Goal: Communication & Community: Participate in discussion

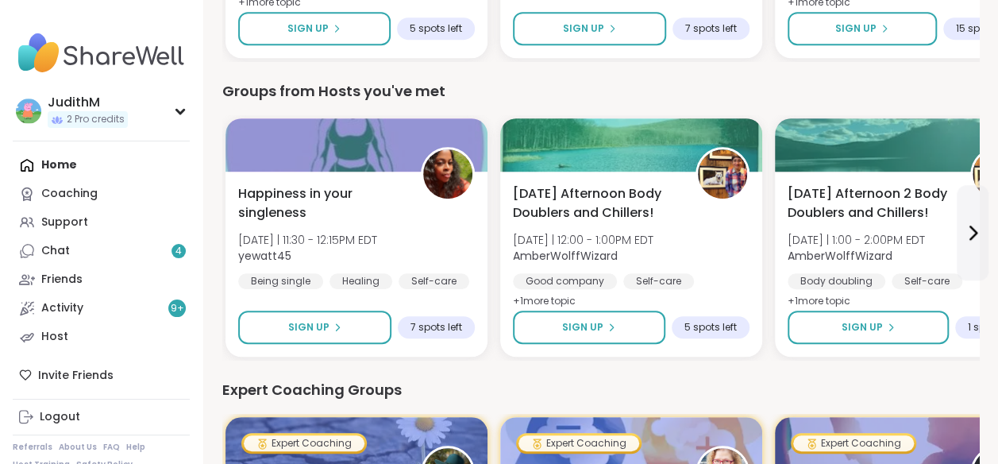
scroll to position [390, 0]
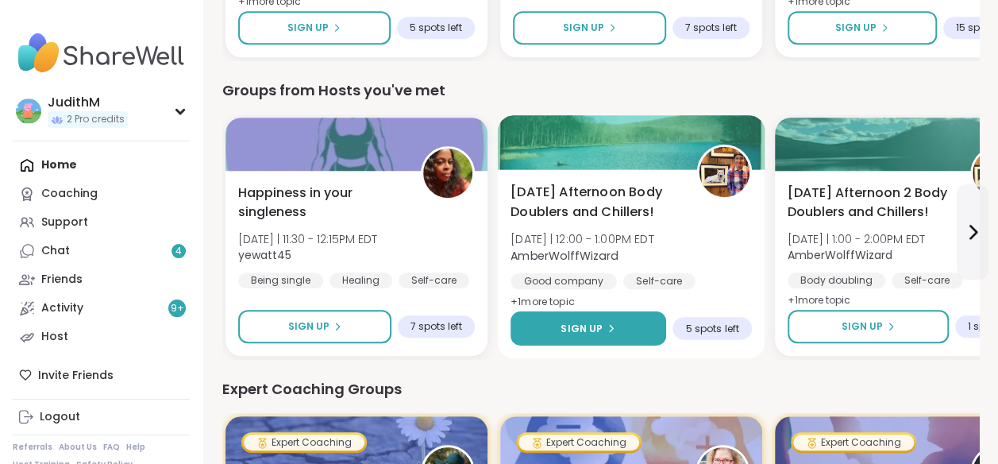
click at [607, 333] on icon at bounding box center [611, 328] width 10 height 10
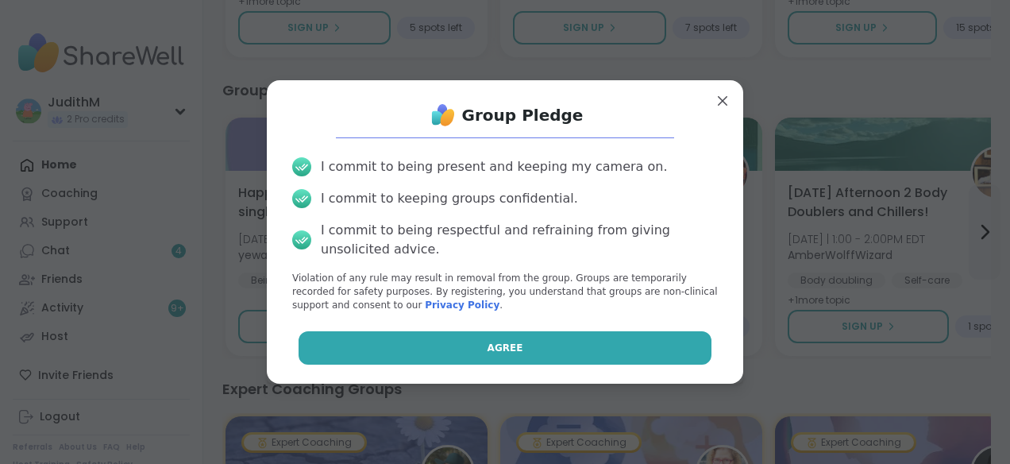
click at [470, 342] on button "Agree" at bounding box center [506, 347] width 414 height 33
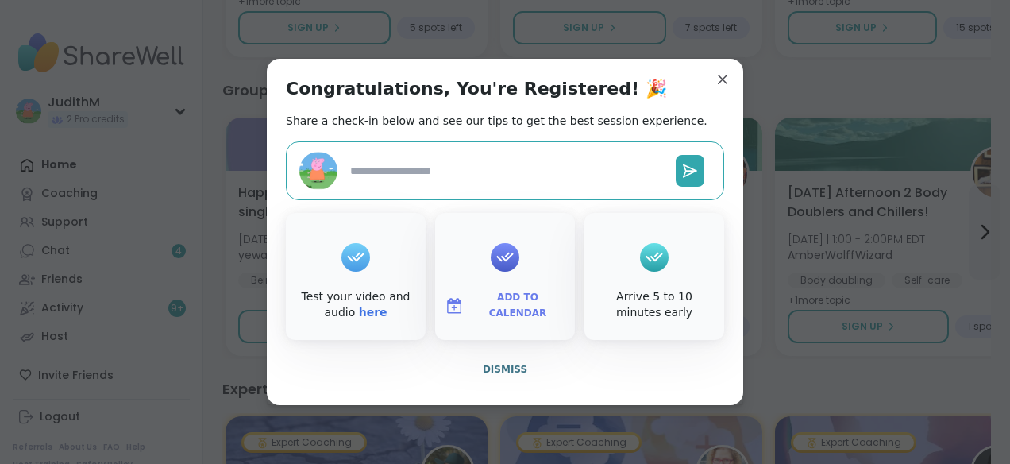
type textarea "*"
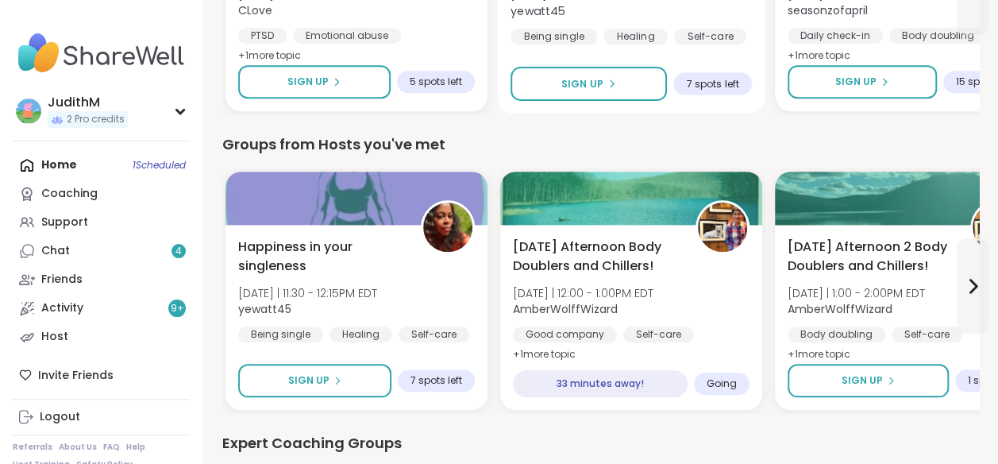
scroll to position [621, 0]
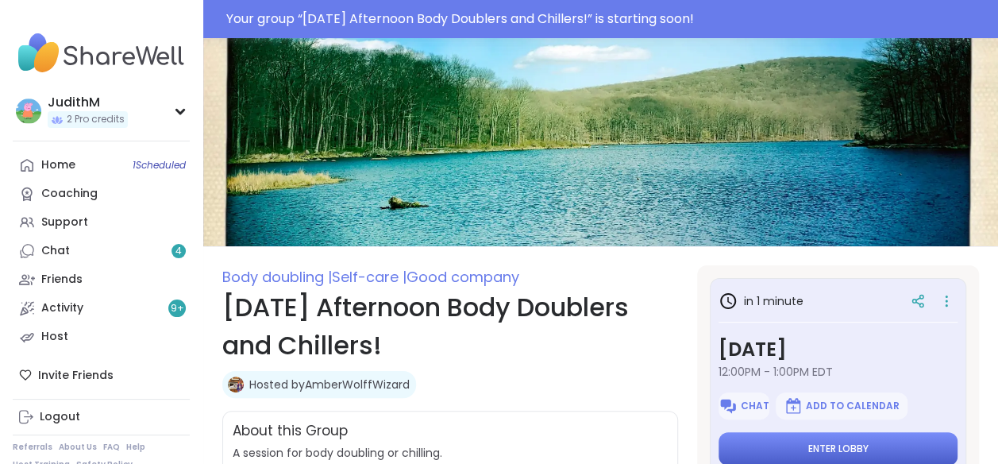
click at [811, 442] on span "Enter lobby" at bounding box center [839, 448] width 60 height 13
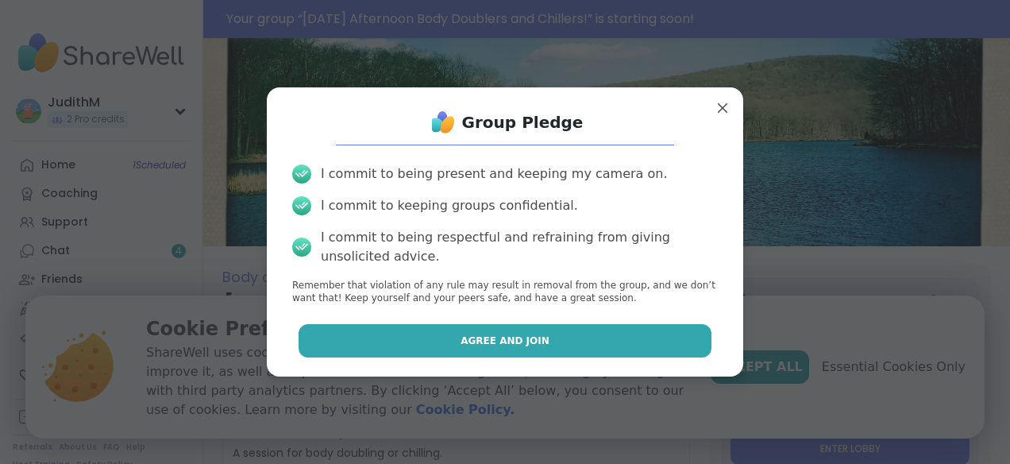
click at [493, 342] on span "Agree and Join" at bounding box center [505, 341] width 89 height 14
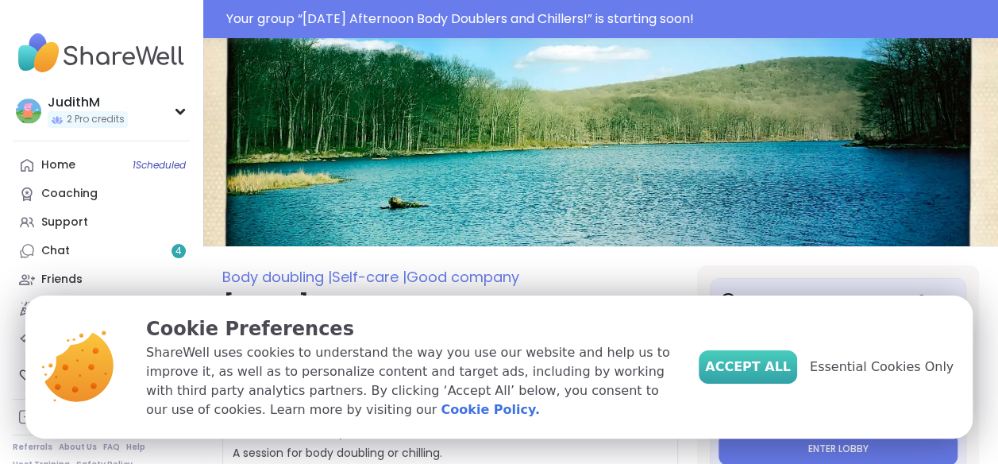
type textarea "*"
click at [774, 378] on button "Accept All" at bounding box center [748, 366] width 98 height 33
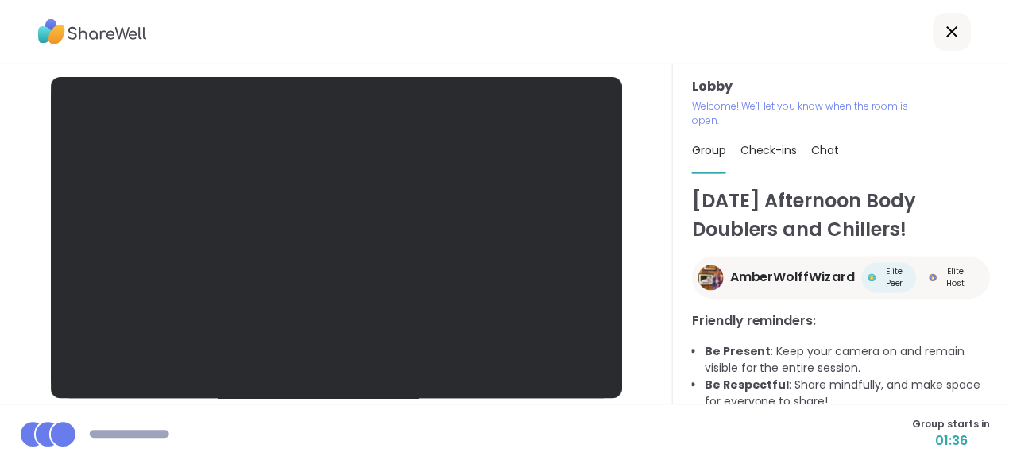
scroll to position [56, 0]
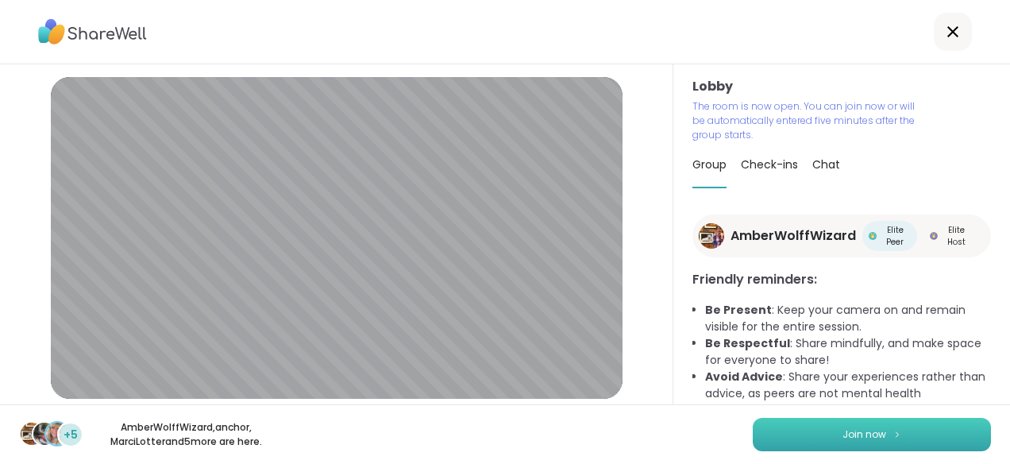
click at [858, 438] on span "Join now" at bounding box center [865, 434] width 44 height 14
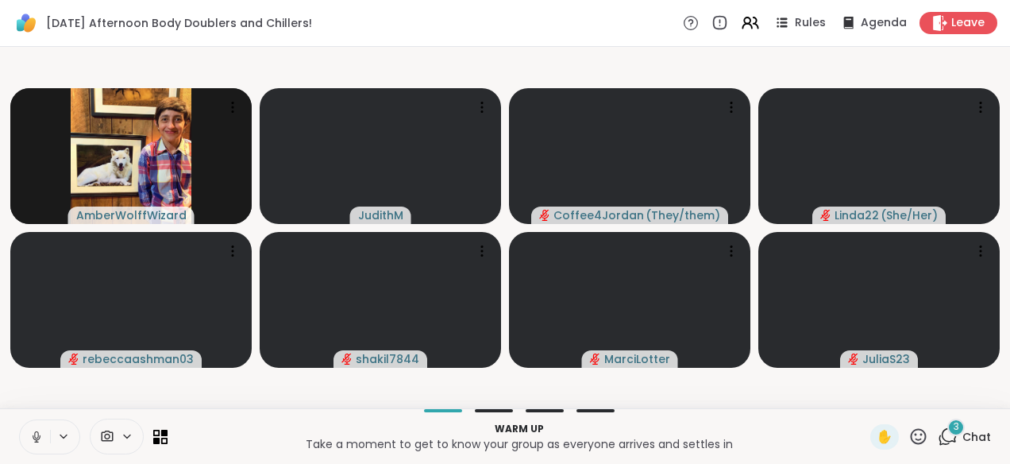
click at [35, 435] on icon at bounding box center [36, 434] width 4 height 7
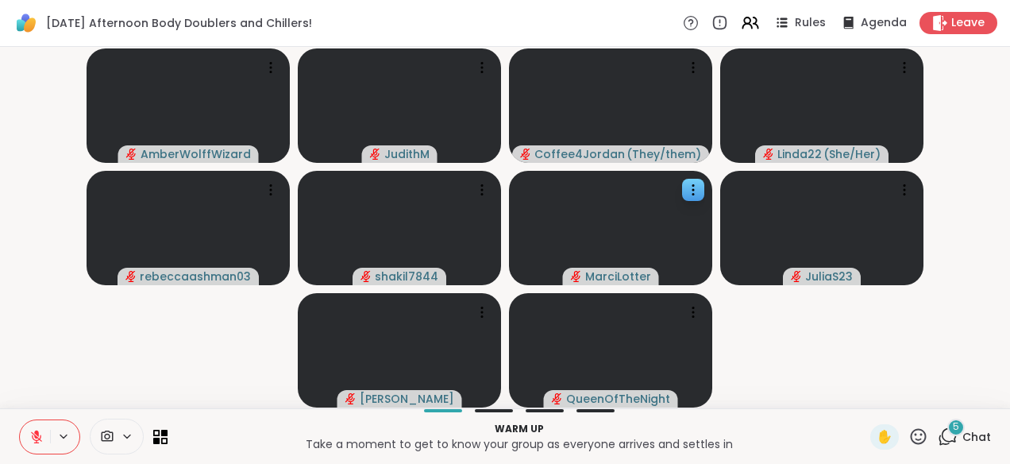
click at [998, 147] on video-player-container "AmberWolffWizard JudithM Coffee4Jordan ( They/them ) Linda22 ( She/Her ) rebecc…" at bounding box center [505, 227] width 991 height 349
click at [998, 139] on html "Tuesday Afternoon Body Doublers and Chillers! Rules Agenda Leave AmberWolffWiza…" at bounding box center [505, 232] width 1010 height 464
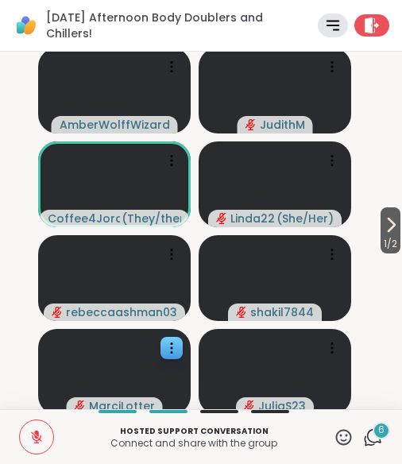
click at [400, 112] on html "Tuesday Afternoon Body Doublers and Chillers! Rules Agenda Leave 1 / 2 AmberWol…" at bounding box center [201, 232] width 402 height 464
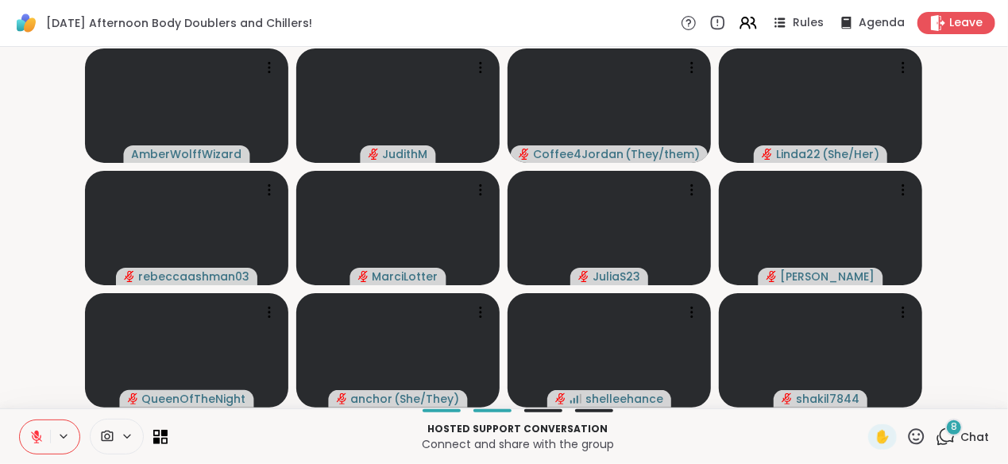
click at [998, 44] on html "Tuesday Afternoon Body Doublers and Chillers! Rules Agenda Leave AmberWolffWiza…" at bounding box center [504, 232] width 1008 height 464
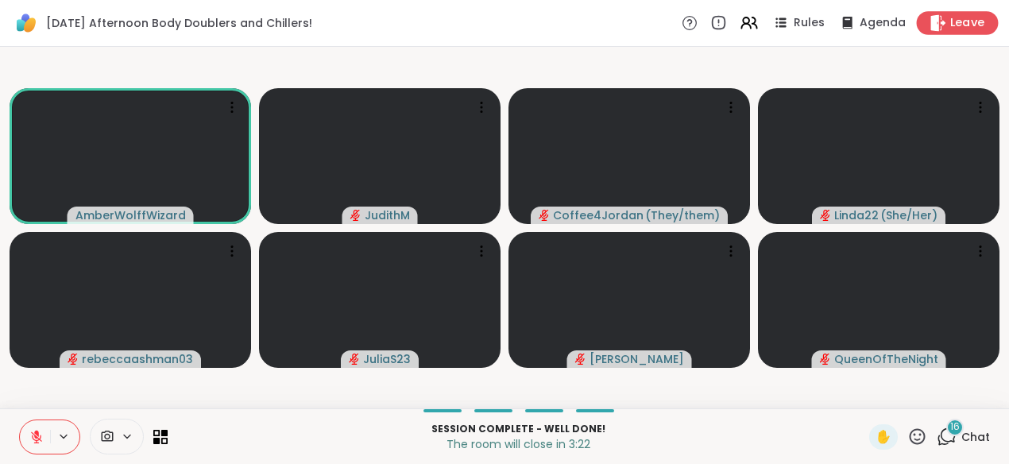
click at [950, 19] on span "Leave" at bounding box center [967, 23] width 35 height 17
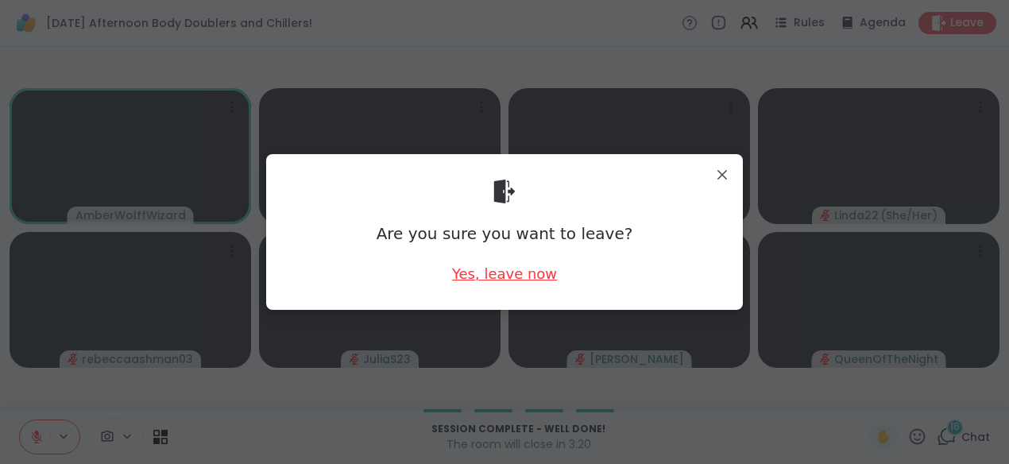
click at [515, 280] on div "Yes, leave now" at bounding box center [504, 274] width 105 height 20
